Goal: Information Seeking & Learning: Understand process/instructions

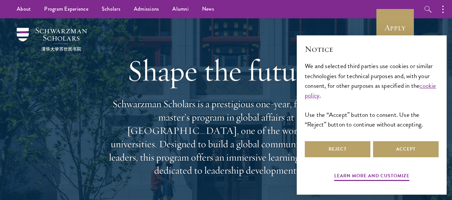
click at [395, 159] on div "Learn more and customize Reject Accept" at bounding box center [372, 161] width 134 height 43
click at [399, 154] on button "Accept" at bounding box center [406, 150] width 66 height 16
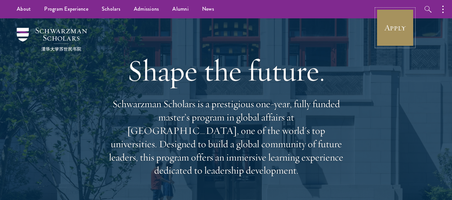
click at [399, 23] on link "Apply" at bounding box center [394, 27] width 37 height 37
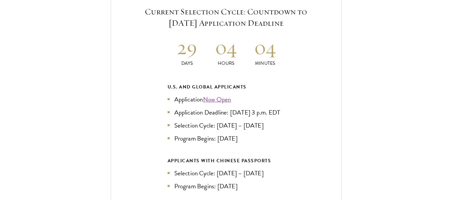
scroll to position [1447, 0]
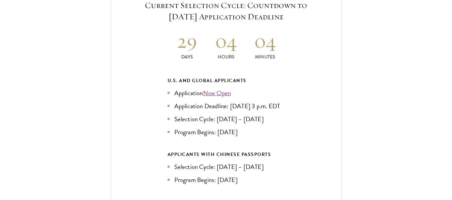
click at [78, 122] on div "Current Selection Cycle: Countdown to September 10, 2025 Application Deadline 2…" at bounding box center [225, 121] width 385 height 285
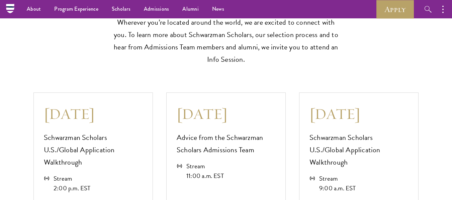
scroll to position [1755, 0]
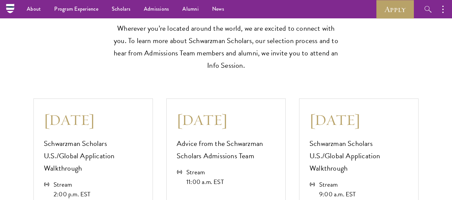
click at [149, 53] on p "Wherever you’re located around the world, we are excited to connect with you. T…" at bounding box center [226, 47] width 231 height 50
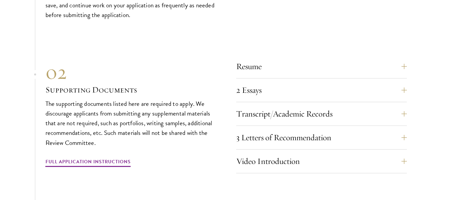
scroll to position [2277, 0]
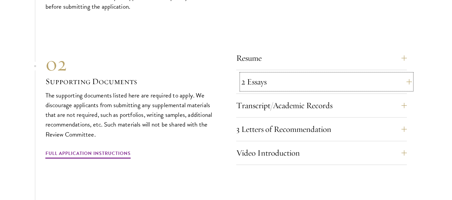
click at [314, 74] on button "2 Essays" at bounding box center [326, 82] width 171 height 16
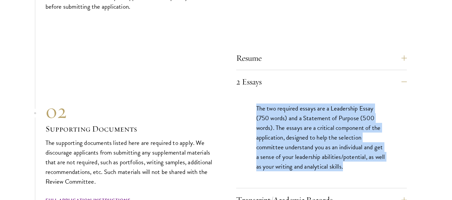
drag, startPoint x: 253, startPoint y: 95, endPoint x: 347, endPoint y: 154, distance: 110.5
click at [347, 154] on div "The two required essays are a Leadership Essay (750 words) and a Statement of P…" at bounding box center [321, 141] width 171 height 95
copy p "The two required essays are a Leadership Essay (750 words) and a Statement of P…"
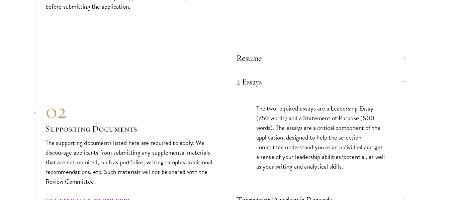
click at [177, 119] on div "02 Supporting Documents The supporting documents listed here are required to ap…" at bounding box center [131, 153] width 171 height 108
click at [245, 75] on div "2 Essays The two required essays are a Leadership Essay (750 words) and a State…" at bounding box center [321, 131] width 171 height 115
click at [256, 50] on button "Resume" at bounding box center [326, 58] width 171 height 16
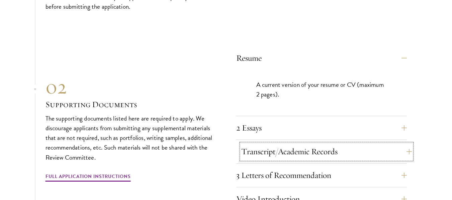
click at [267, 144] on button "Transcript/Academic Records" at bounding box center [326, 152] width 171 height 16
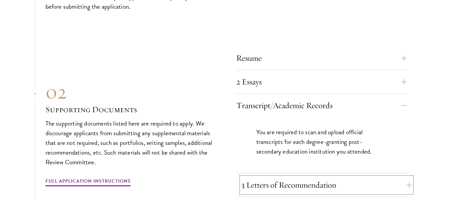
click at [269, 177] on button "3 Letters of Recommendation" at bounding box center [326, 185] width 171 height 16
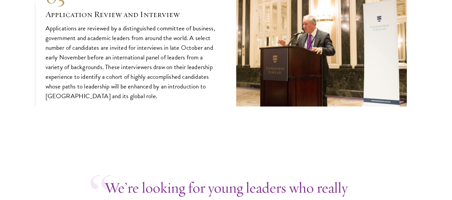
scroll to position [2560, 0]
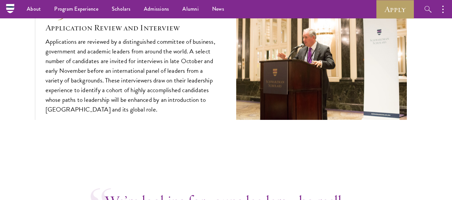
click at [119, 40] on p "Applications are reviewed by a distinguished committee of business, government …" at bounding box center [131, 76] width 171 height 78
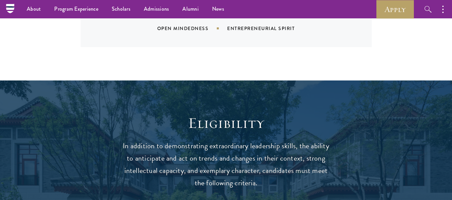
scroll to position [0, 0]
